Goal: Task Accomplishment & Management: Complete application form

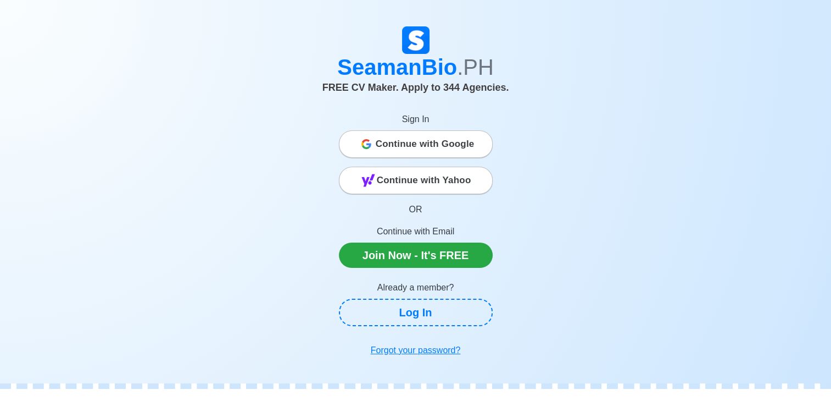
click at [384, 138] on span "Continue with Google" at bounding box center [425, 144] width 99 height 22
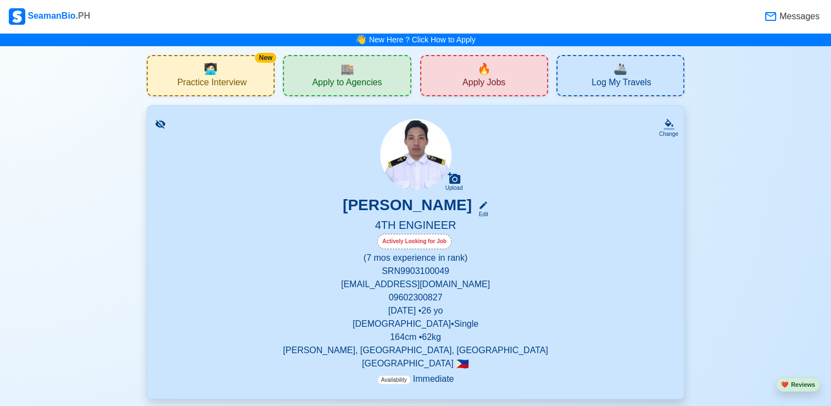
click at [497, 81] on span "Apply Jobs" at bounding box center [484, 84] width 43 height 14
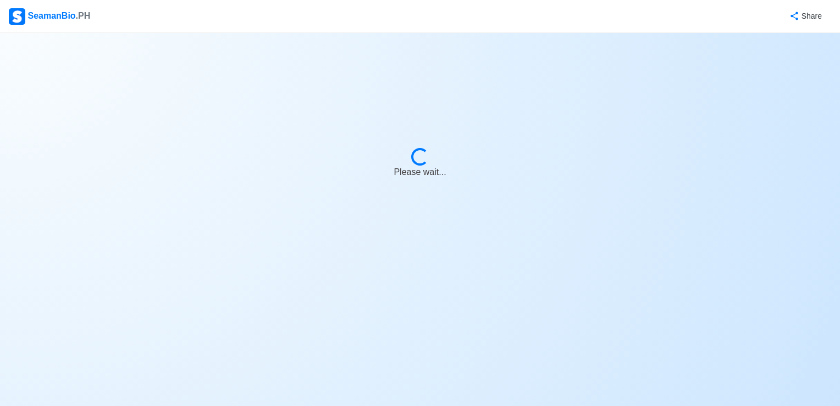
select select "4th Engineer"
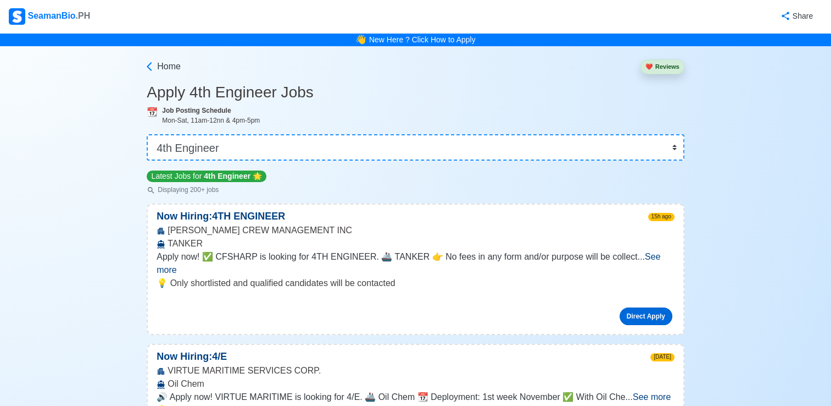
click at [639, 307] on link "Direct Apply" at bounding box center [646, 316] width 53 height 18
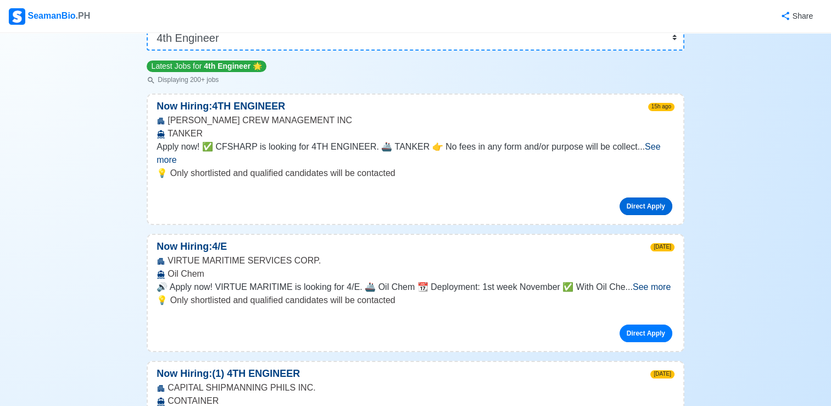
scroll to position [220, 0]
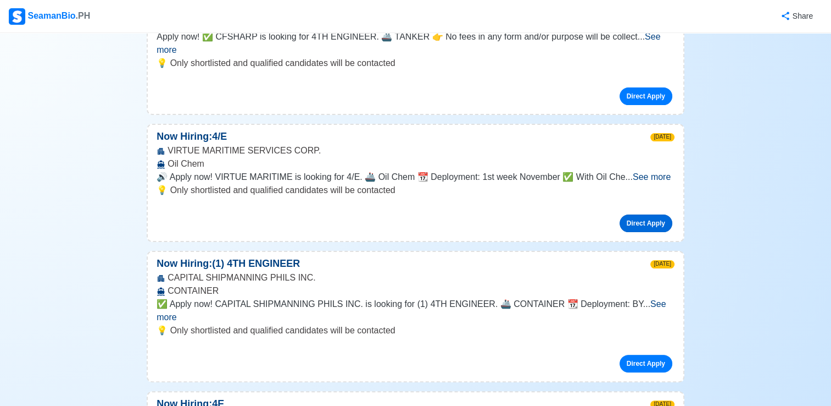
click at [631, 214] on link "Direct Apply" at bounding box center [646, 223] width 53 height 18
click at [709, 20] on div "Share" at bounding box center [456, 16] width 731 height 30
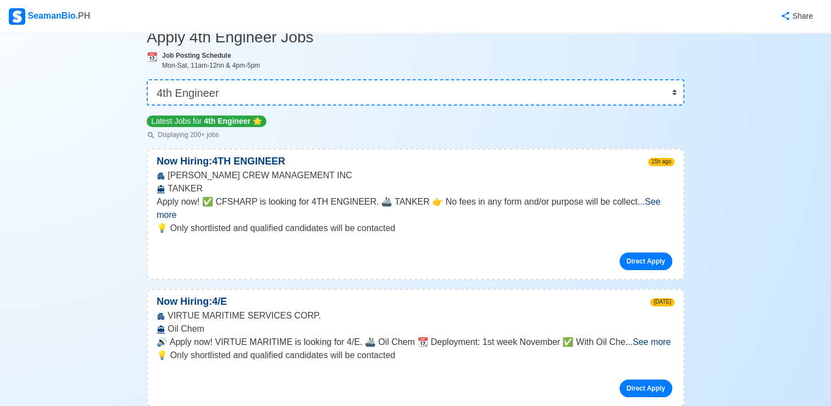
scroll to position [165, 0]
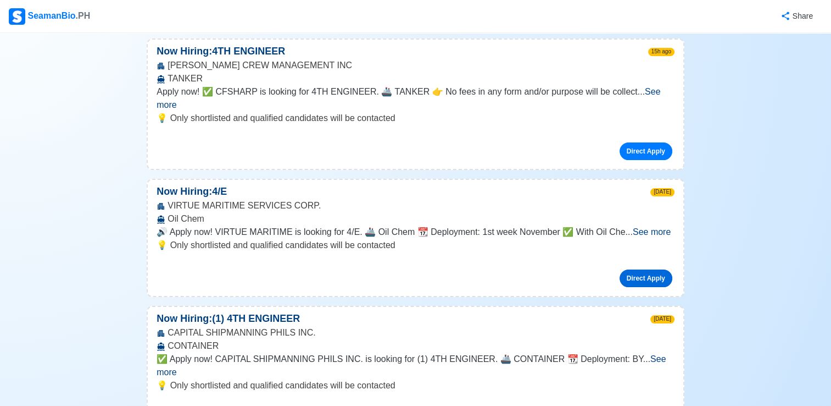
click at [652, 269] on link "Direct Apply" at bounding box center [646, 278] width 53 height 18
